Goal: Task Accomplishment & Management: Complete application form

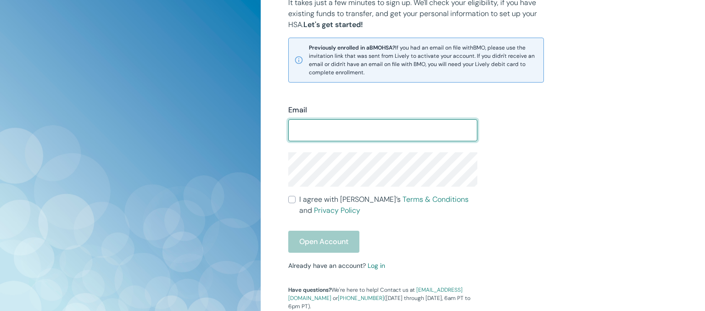
scroll to position [194, 0]
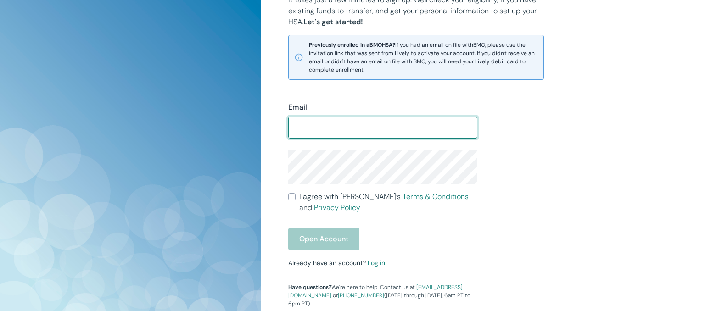
click at [317, 131] on input "Email" at bounding box center [382, 127] width 189 height 18
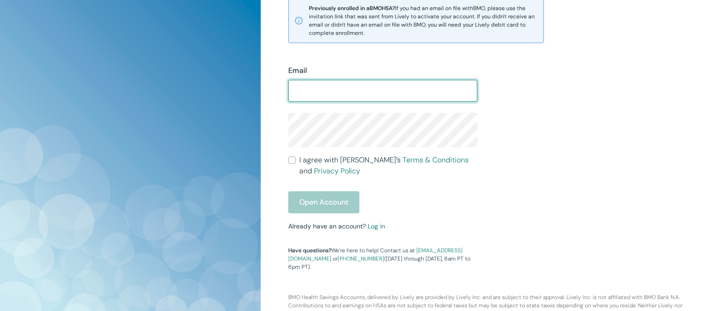
scroll to position [242, 0]
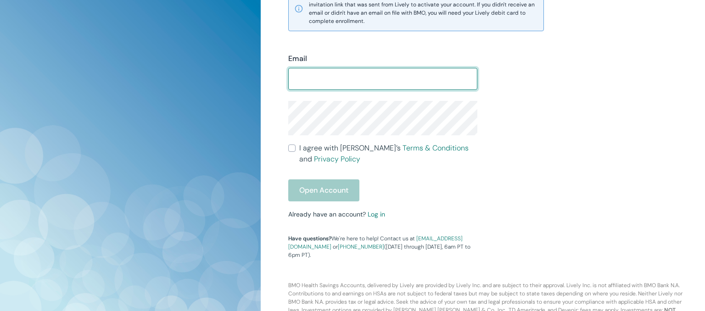
click at [315, 196] on div "Open Account" at bounding box center [382, 190] width 189 height 22
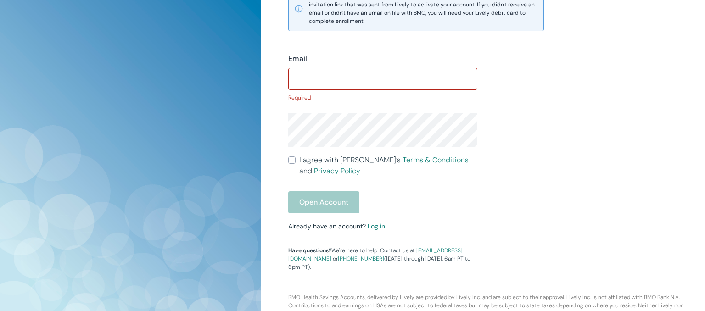
click at [322, 84] on input "Email" at bounding box center [382, 79] width 189 height 18
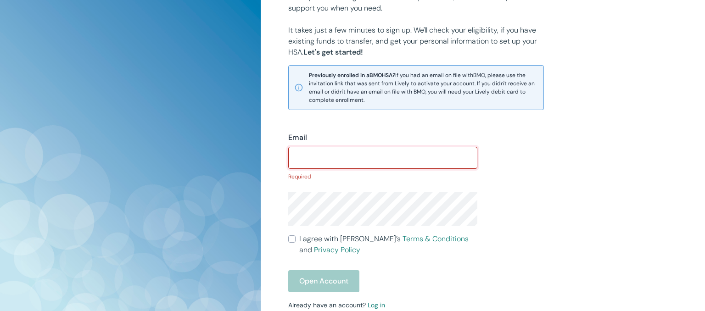
scroll to position [194, 0]
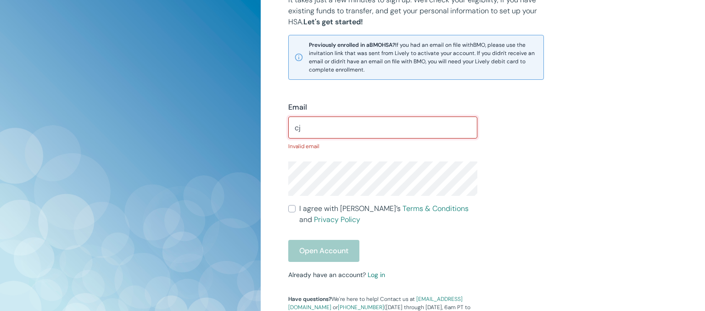
type input "c"
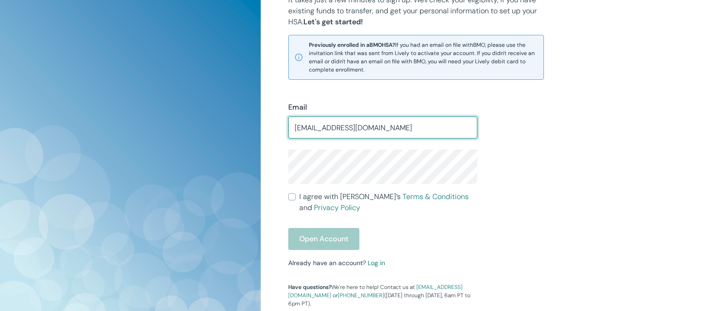
type input "[EMAIL_ADDRESS][DOMAIN_NAME]"
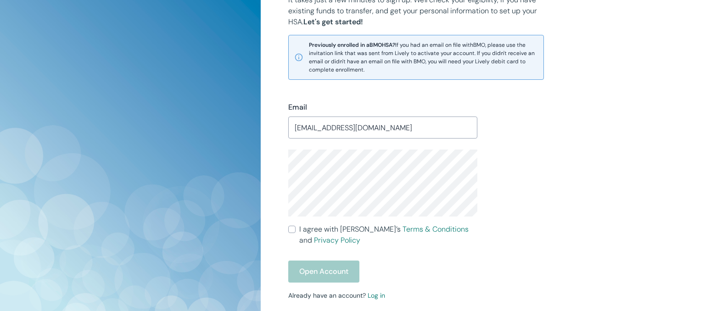
click at [296, 228] on input "I agree with Lively’s Terms & Conditions and Privacy Policy" at bounding box center [291, 229] width 7 height 7
click at [309, 267] on button "Open Account" at bounding box center [323, 272] width 71 height 22
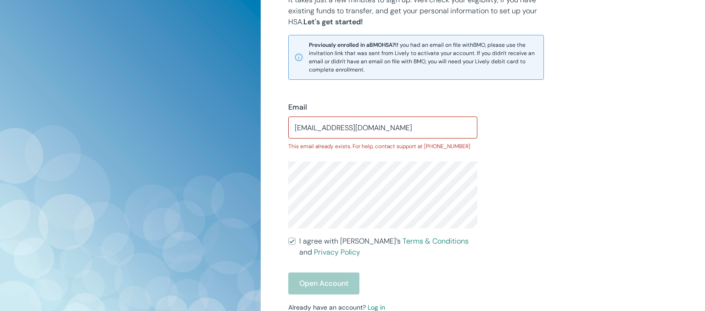
click at [290, 241] on input "I agree with Lively’s Terms & Conditions and Privacy Policy" at bounding box center [291, 241] width 7 height 7
checkbox input "false"
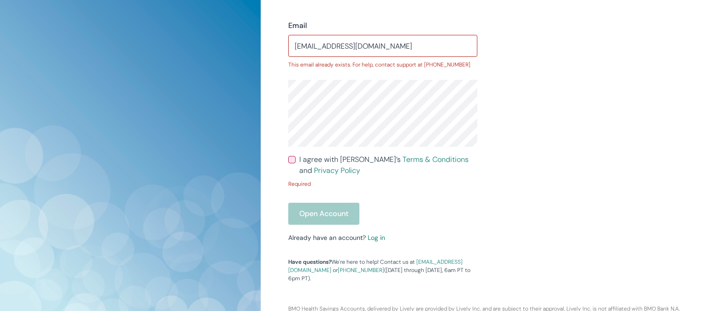
scroll to position [313, 0]
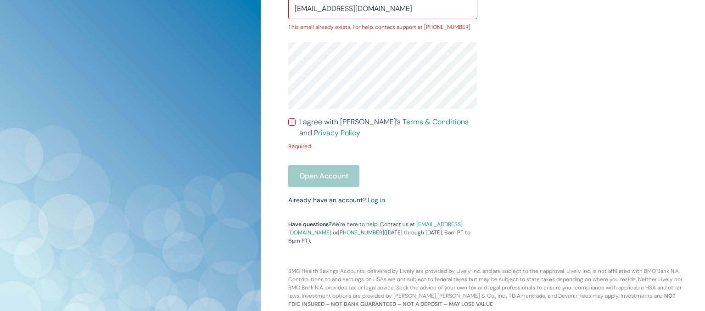
click at [376, 201] on link "Log in" at bounding box center [376, 200] width 17 height 8
